Goal: Task Accomplishment & Management: Manage account settings

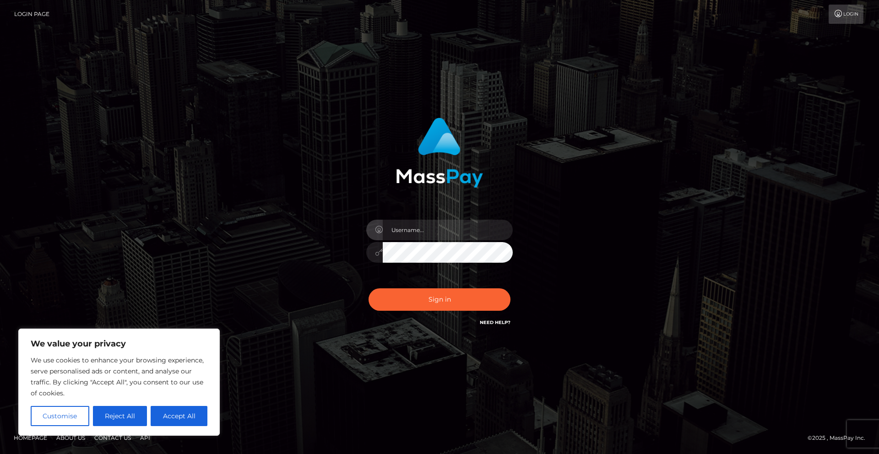
click at [424, 223] on input "text" at bounding box center [448, 230] width 130 height 21
type input "[EMAIL_ADDRESS][DOMAIN_NAME]"
click at [369, 288] on button "Sign in" at bounding box center [440, 299] width 142 height 22
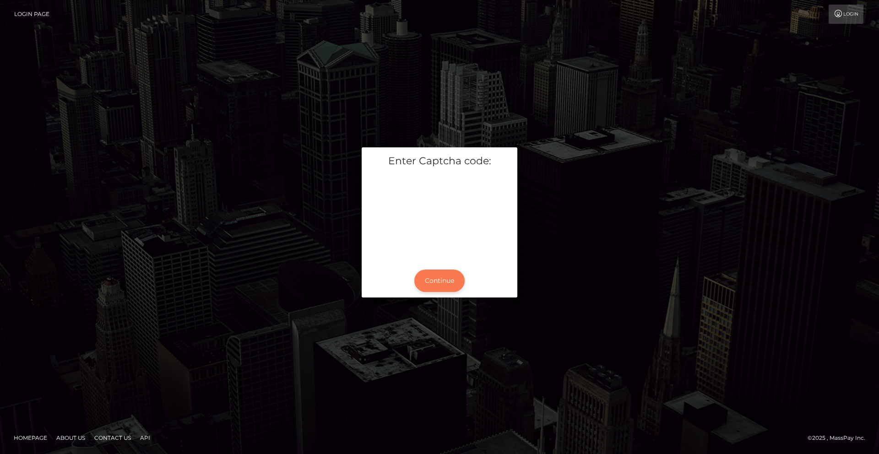
click at [454, 280] on button "Continue" at bounding box center [439, 281] width 50 height 22
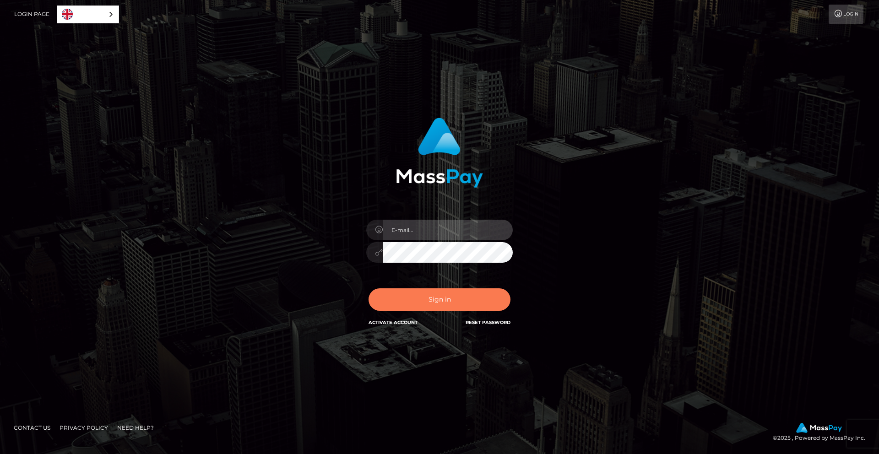
type input "[EMAIL_ADDRESS][DOMAIN_NAME]"
click at [442, 300] on button "Sign in" at bounding box center [440, 299] width 142 height 22
